Goal: Task Accomplishment & Management: Use online tool/utility

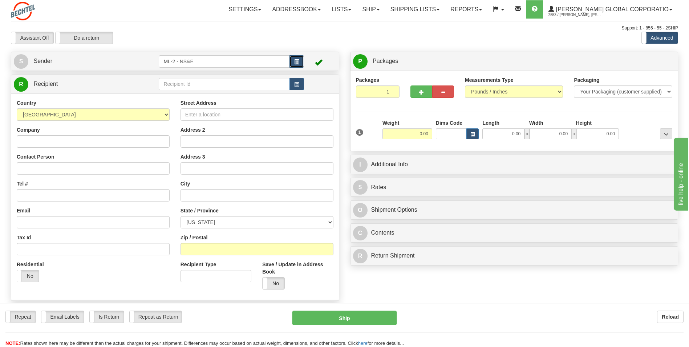
click at [293, 63] on button "button" at bounding box center [297, 61] width 15 height 12
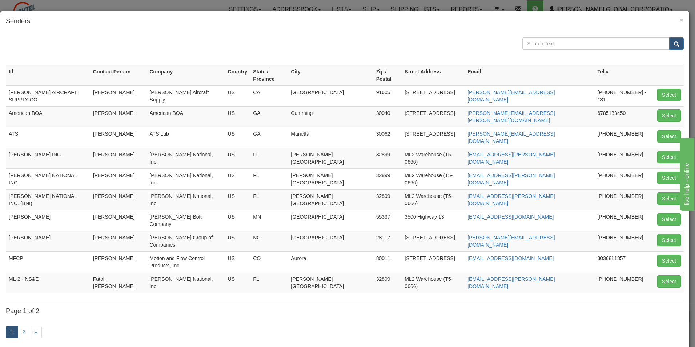
click at [499, 318] on div "1 2 »" at bounding box center [344, 332] width 677 height 29
click at [664, 192] on button "Select" at bounding box center [669, 198] width 24 height 12
type input "[PERSON_NAME] NATIONAL INC. (BNI)"
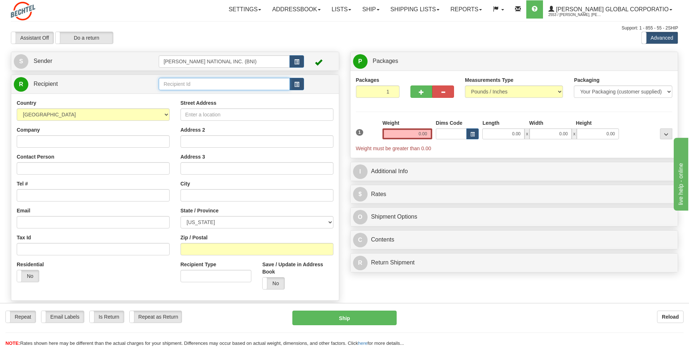
click at [284, 89] on input "text" at bounding box center [224, 84] width 131 height 12
click at [296, 85] on span "button" at bounding box center [296, 84] width 5 height 5
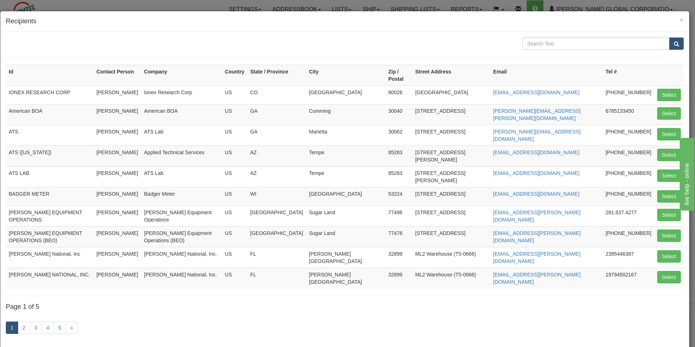
drag, startPoint x: 542, startPoint y: 51, endPoint x: 540, endPoint y: 44, distance: 7.0
click at [542, 49] on form at bounding box center [344, 47] width 677 height 20
click at [539, 44] on input "text" at bounding box center [595, 43] width 147 height 12
click at [537, 42] on input "text" at bounding box center [595, 43] width 147 height 12
type input "tds"
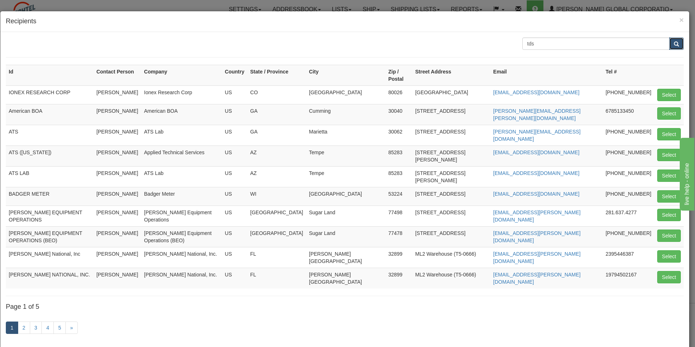
click at [673, 46] on button "submit" at bounding box center [676, 43] width 15 height 12
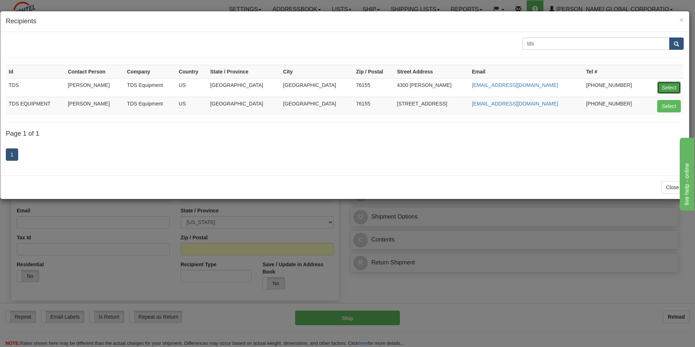
click at [667, 88] on button "Select" at bounding box center [669, 87] width 24 height 12
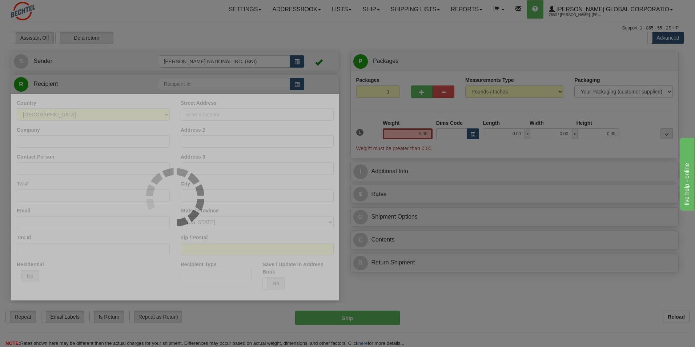
type input "TDS"
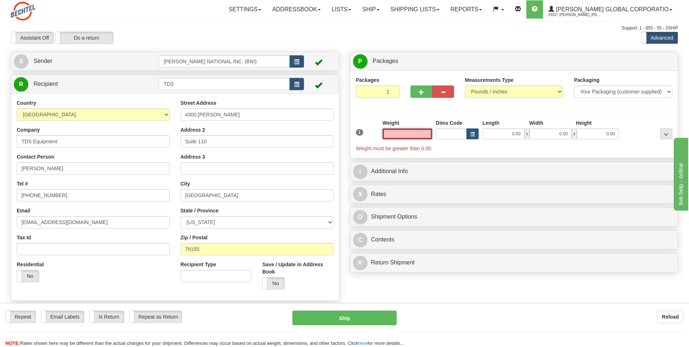
click at [415, 132] on input "text" at bounding box center [408, 133] width 50 height 11
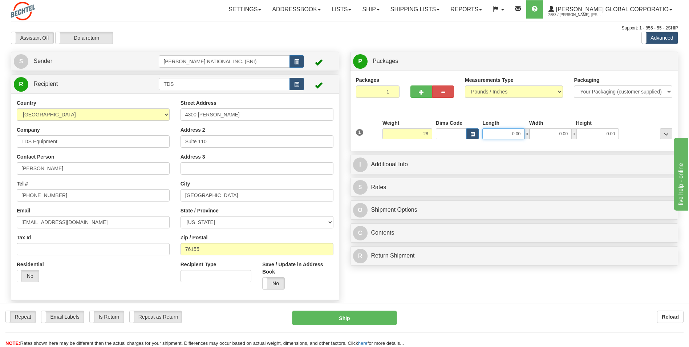
type input "28.00"
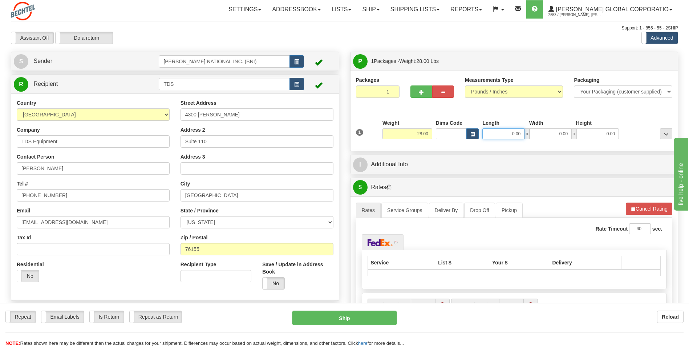
drag, startPoint x: 494, startPoint y: 137, endPoint x: 560, endPoint y: 133, distance: 66.6
click at [560, 133] on div "0.00 x 0.00 x 0.00" at bounding box center [550, 133] width 137 height 11
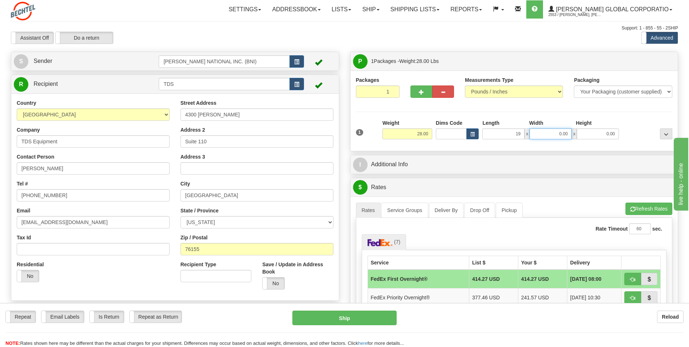
type input "19.00"
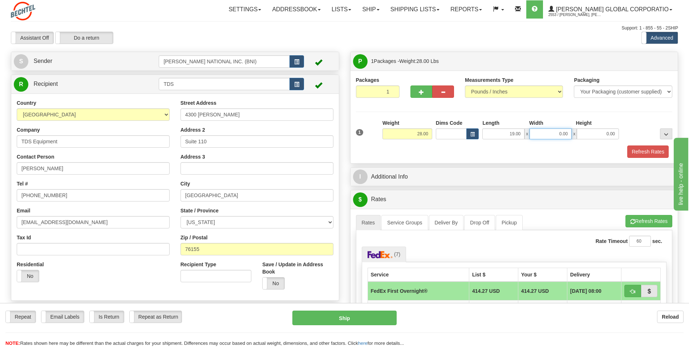
drag, startPoint x: 558, startPoint y: 133, endPoint x: 583, endPoint y: 133, distance: 25.1
click at [583, 133] on div "19.00 x 0.00 x 0.00" at bounding box center [550, 133] width 137 height 11
type input "27.00"
drag, startPoint x: 590, startPoint y: 132, endPoint x: 630, endPoint y: 132, distance: 39.6
click at [630, 132] on div "1 Weight 28.00 Dims Code x x" at bounding box center [514, 132] width 320 height 26
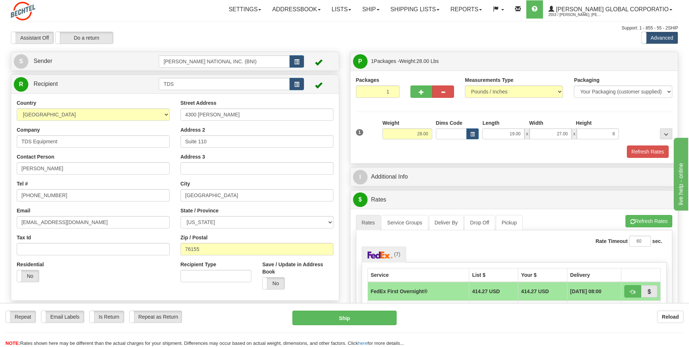
type input "8.00"
click at [627, 117] on div "Packages 1 1 Measurements Type" at bounding box center [514, 116] width 317 height 81
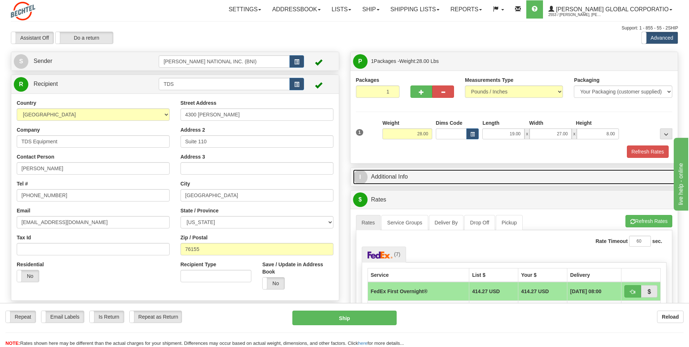
click at [443, 177] on link "I Additional Info" at bounding box center [514, 176] width 323 height 15
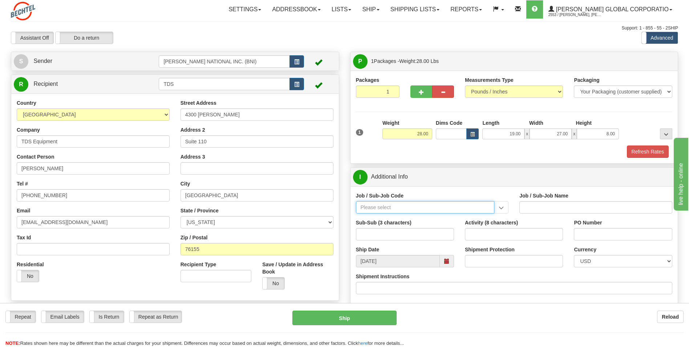
click at [400, 209] on input "Job / Sub-Job Code" at bounding box center [425, 207] width 139 height 12
click at [414, 218] on div "26046-31P" at bounding box center [423, 218] width 131 height 8
type input "26046-31P"
type input "MOBILE LAUNCHER 2 - GENERAL REQUIREMENT / PROCURE"
type input "26046-31P"
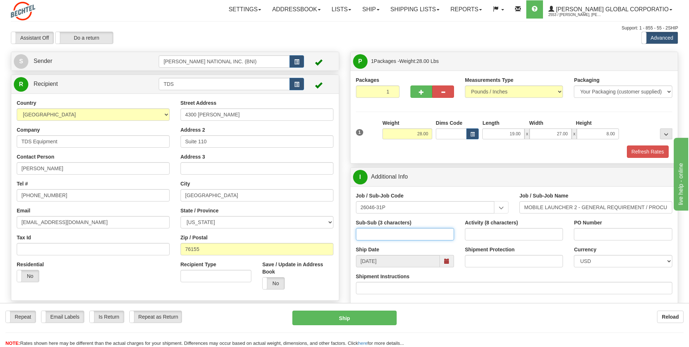
click at [415, 231] on input "Sub-Sub (3 characters)" at bounding box center [405, 234] width 98 height 12
type input "ML2"
click at [499, 233] on input "Activity (8 characters)" at bounding box center [514, 234] width 98 height 12
type input "00000085"
click at [609, 235] on input "PO Number" at bounding box center [623, 234] width 98 height 12
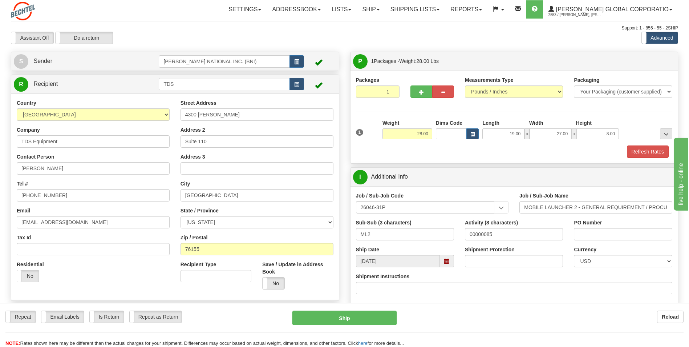
click at [495, 189] on div "Job / Sub-Job Code 26046-31P 26046-31P Job / Sub-Job Name MOBILE LAUNCHER 2 - G…" at bounding box center [515, 245] width 328 height 119
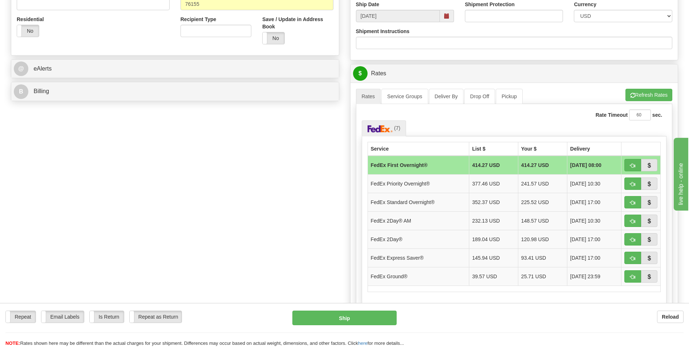
scroll to position [254, 0]
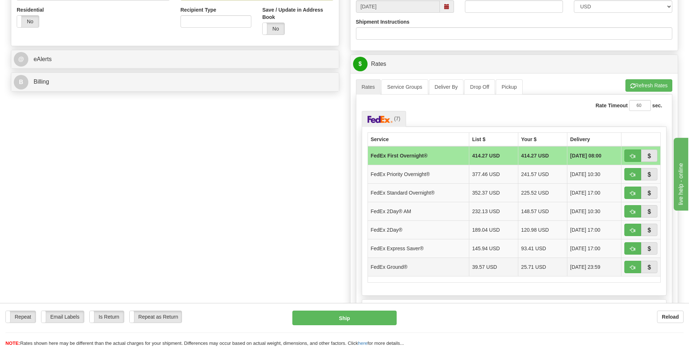
click at [452, 267] on td "FedEx Ground®" at bounding box center [418, 266] width 101 height 19
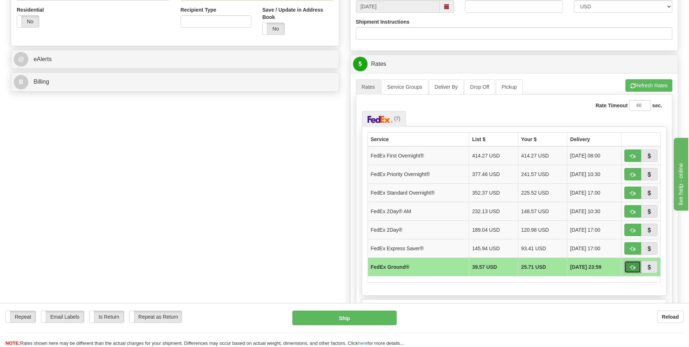
click at [631, 265] on span "button" at bounding box center [632, 267] width 5 height 5
type input "92"
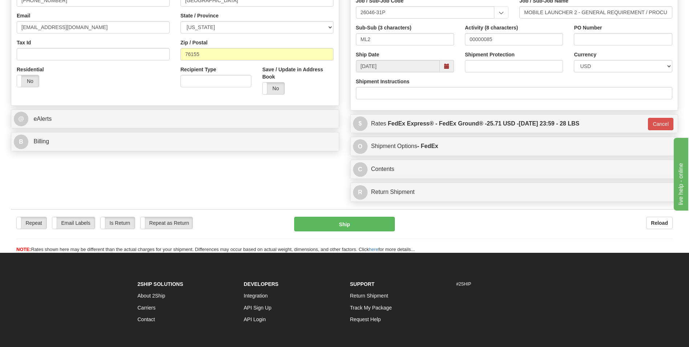
scroll to position [178, 0]
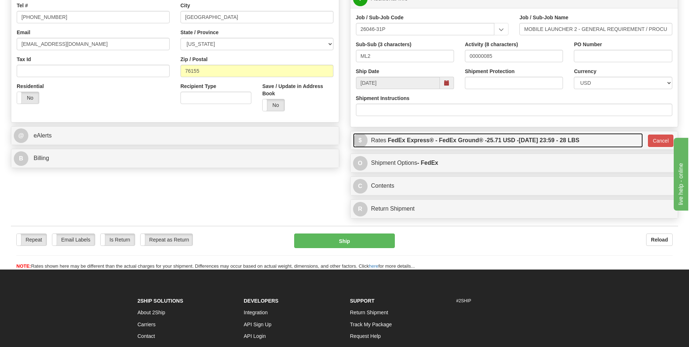
click at [478, 141] on label "FedEx Express® - FedEx Ground® - 25.71 USD - [DATE] 23:59 - 28 LBS" at bounding box center [483, 140] width 191 height 15
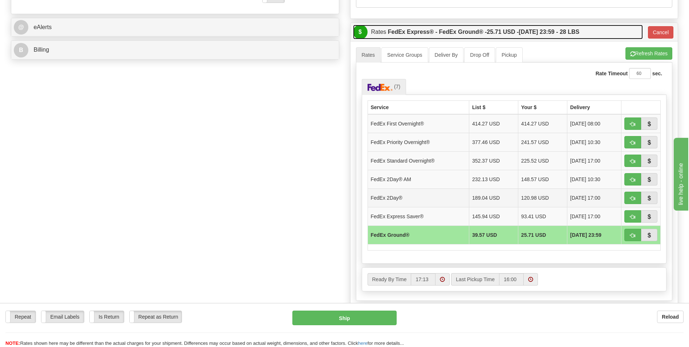
scroll to position [287, 0]
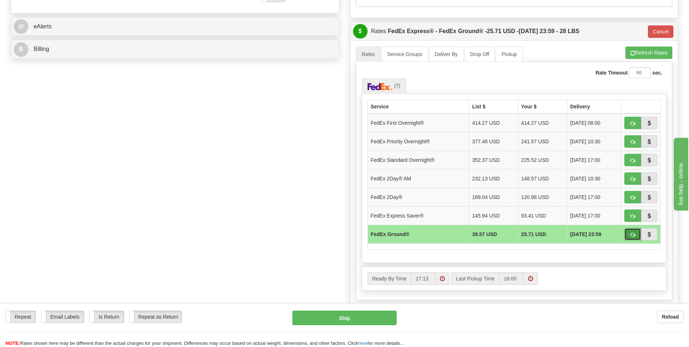
click at [629, 234] on button "button" at bounding box center [632, 234] width 17 height 12
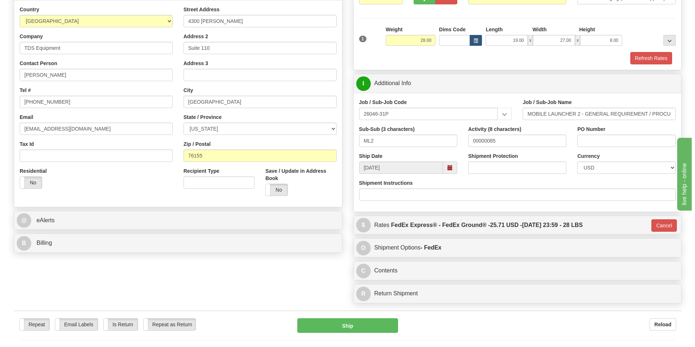
scroll to position [145, 0]
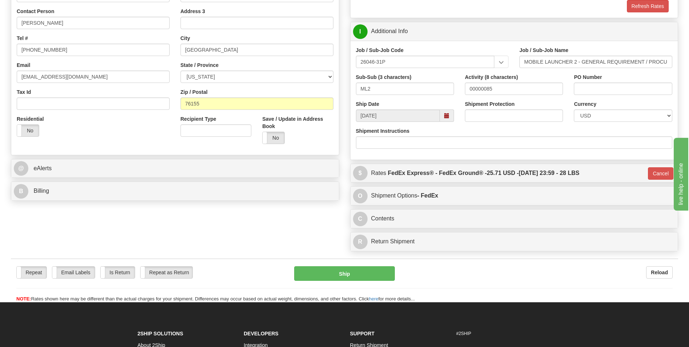
click at [380, 263] on div "Repeat Repeat Email Labels Email Labels Edit Is Return Is Return Repeat as Retu…" at bounding box center [344, 280] width 667 height 44
click at [381, 266] on button "Ship" at bounding box center [344, 273] width 100 height 15
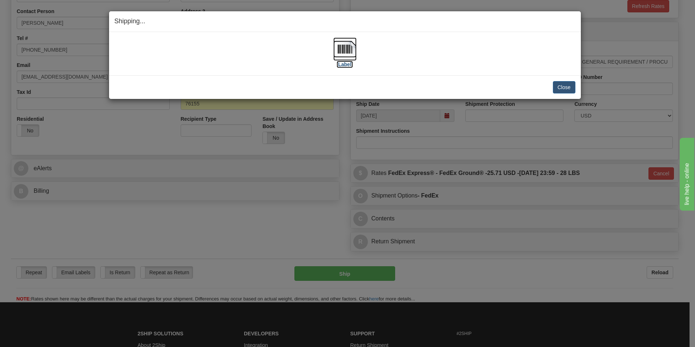
click at [347, 55] on img at bounding box center [344, 48] width 23 height 23
